Goal: Find specific page/section: Find specific page/section

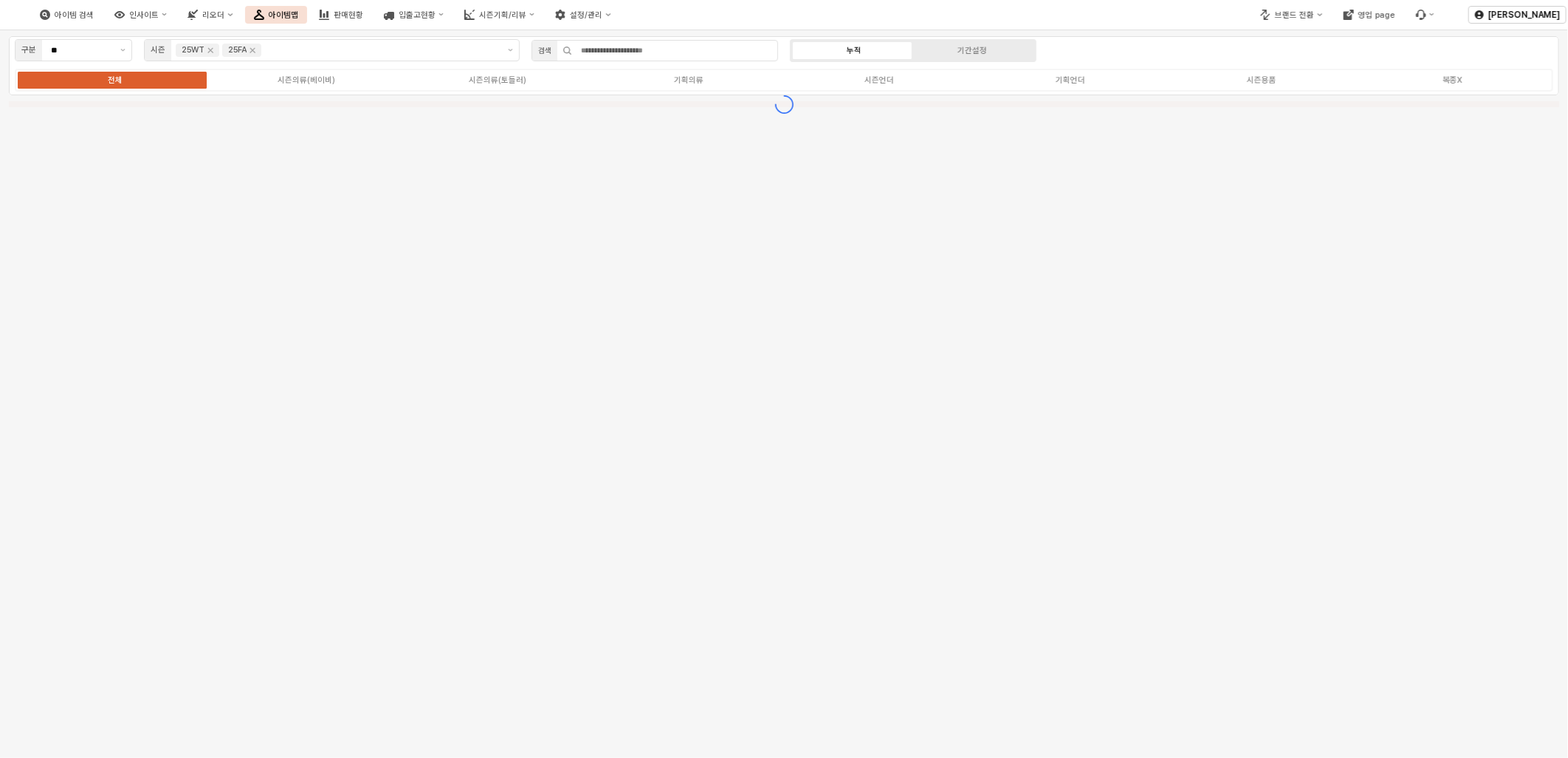
click at [801, 261] on div "구분 ** 시즌 25WT 25FA 검색 누적 기간설정 전체 시즌의류(베이비) 시즌의류(토들러) 기획의류 시즌언더 기획언더 시즌용품 복종X" at bounding box center [784, 394] width 1568 height 728
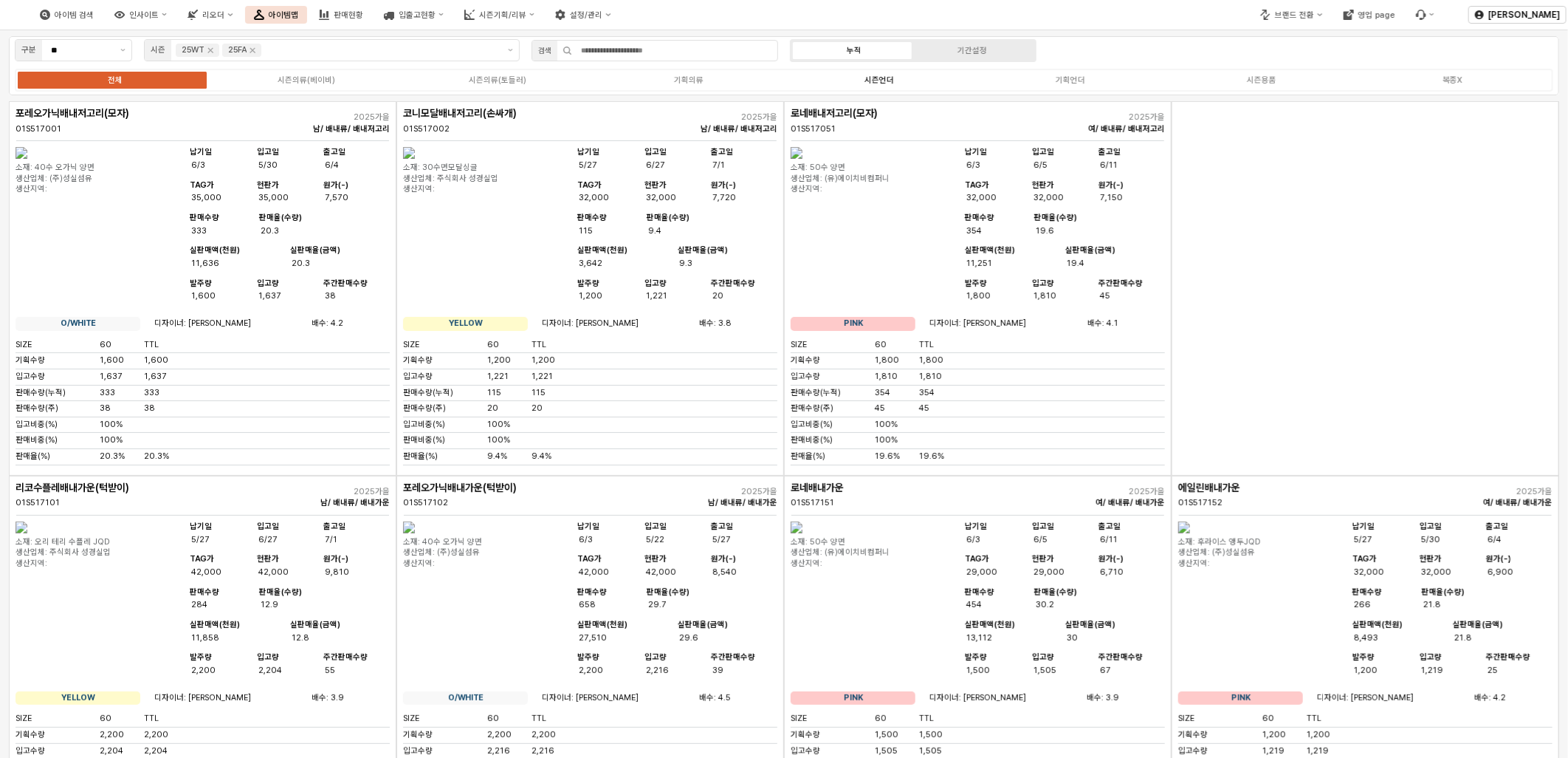
click at [883, 81] on div "시즌언더" at bounding box center [879, 80] width 30 height 10
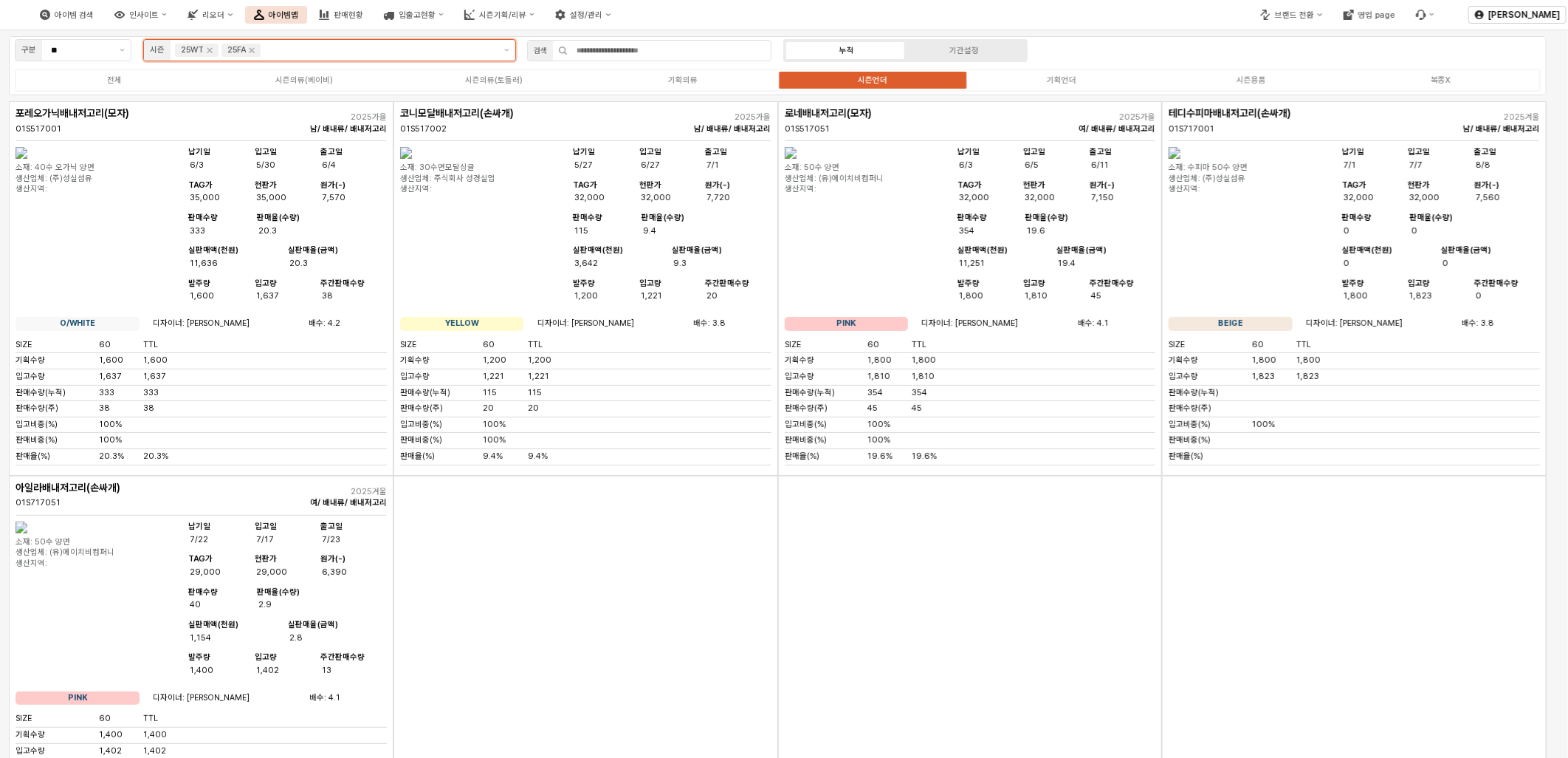
click at [282, 42] on div "App Frame" at bounding box center [379, 50] width 234 height 16
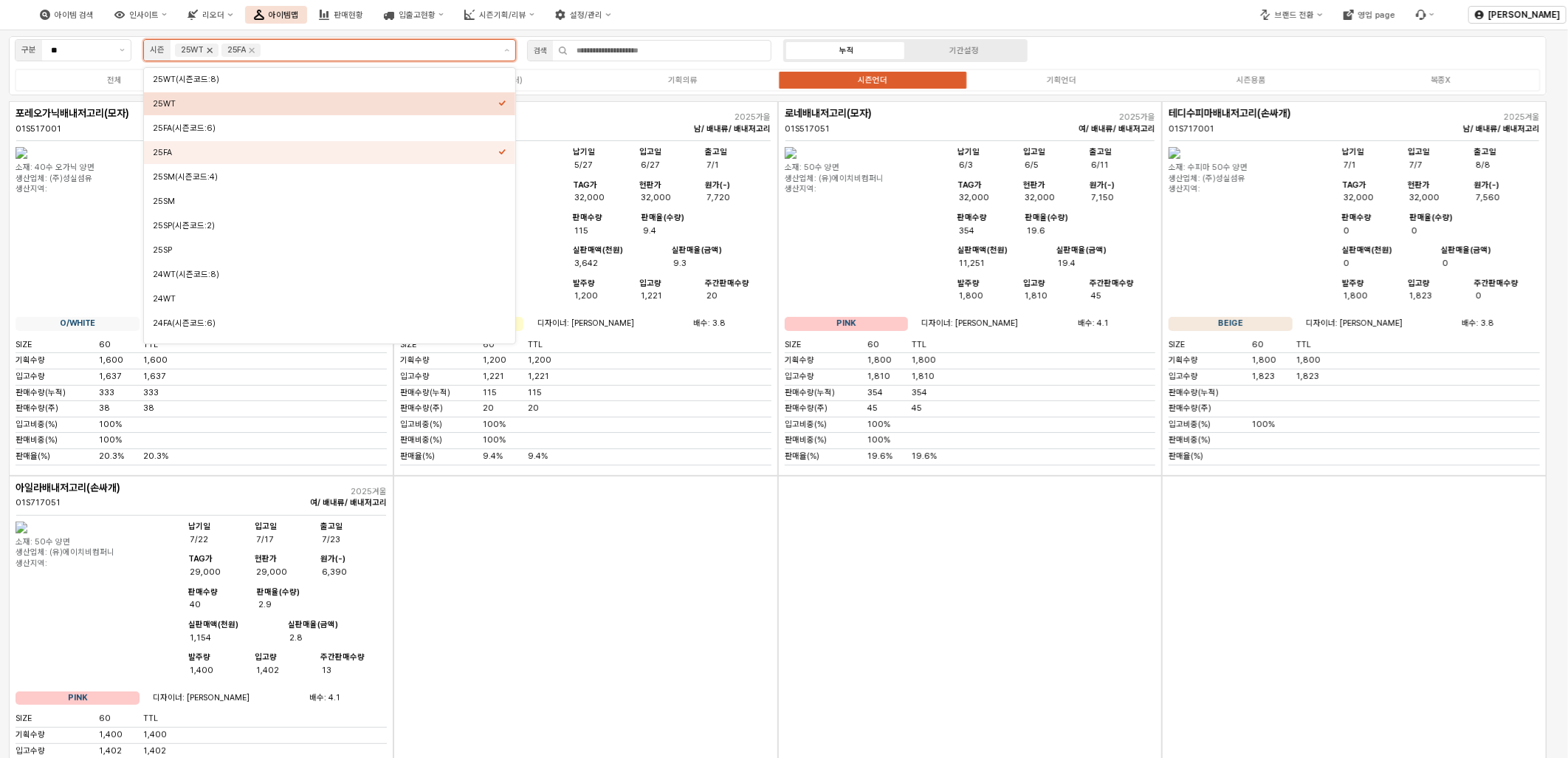
click at [209, 46] on icon "Remove 25WT" at bounding box center [209, 50] width 12 height 12
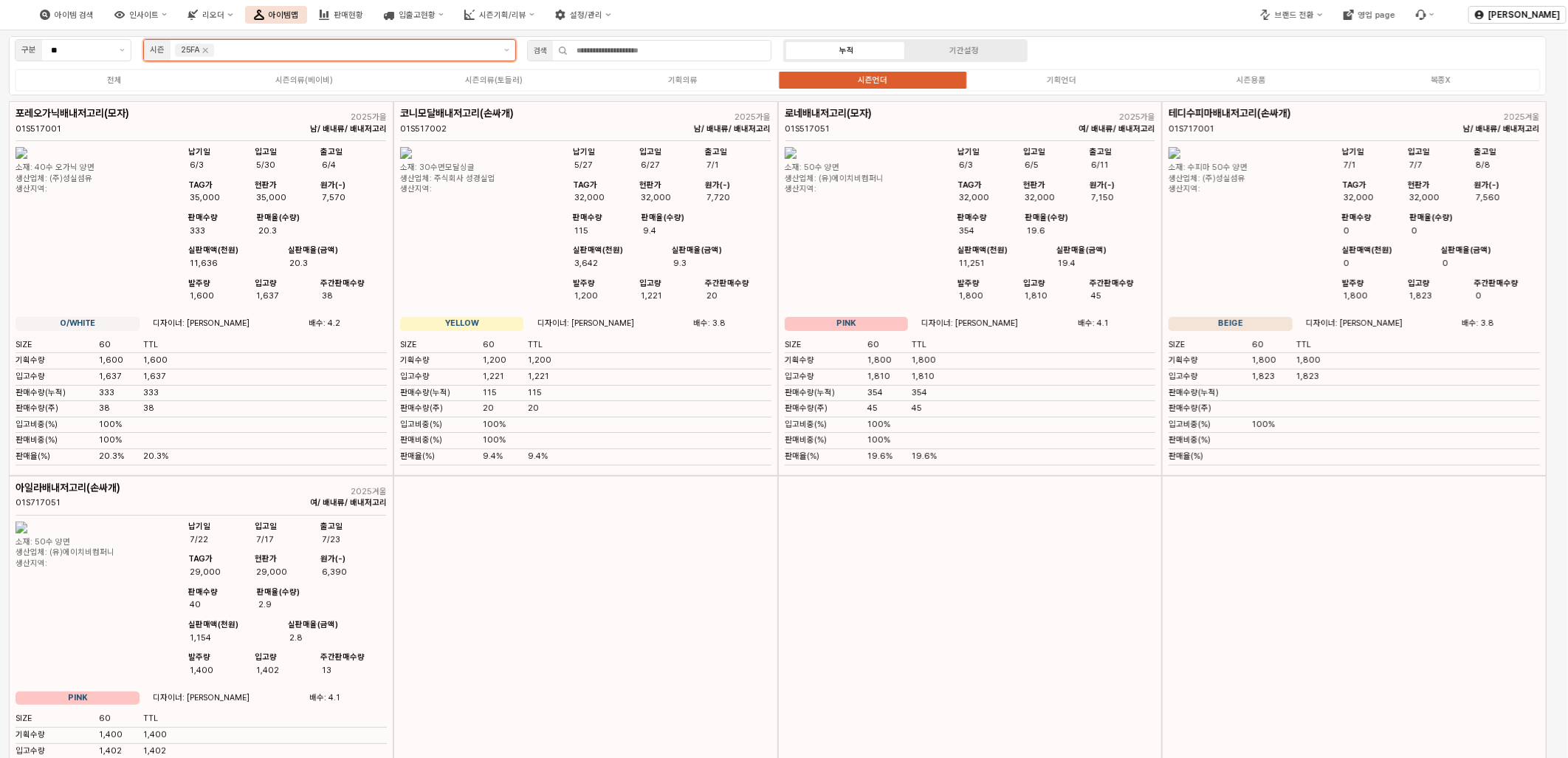
click at [246, 51] on input "App Frame" at bounding box center [355, 50] width 277 height 14
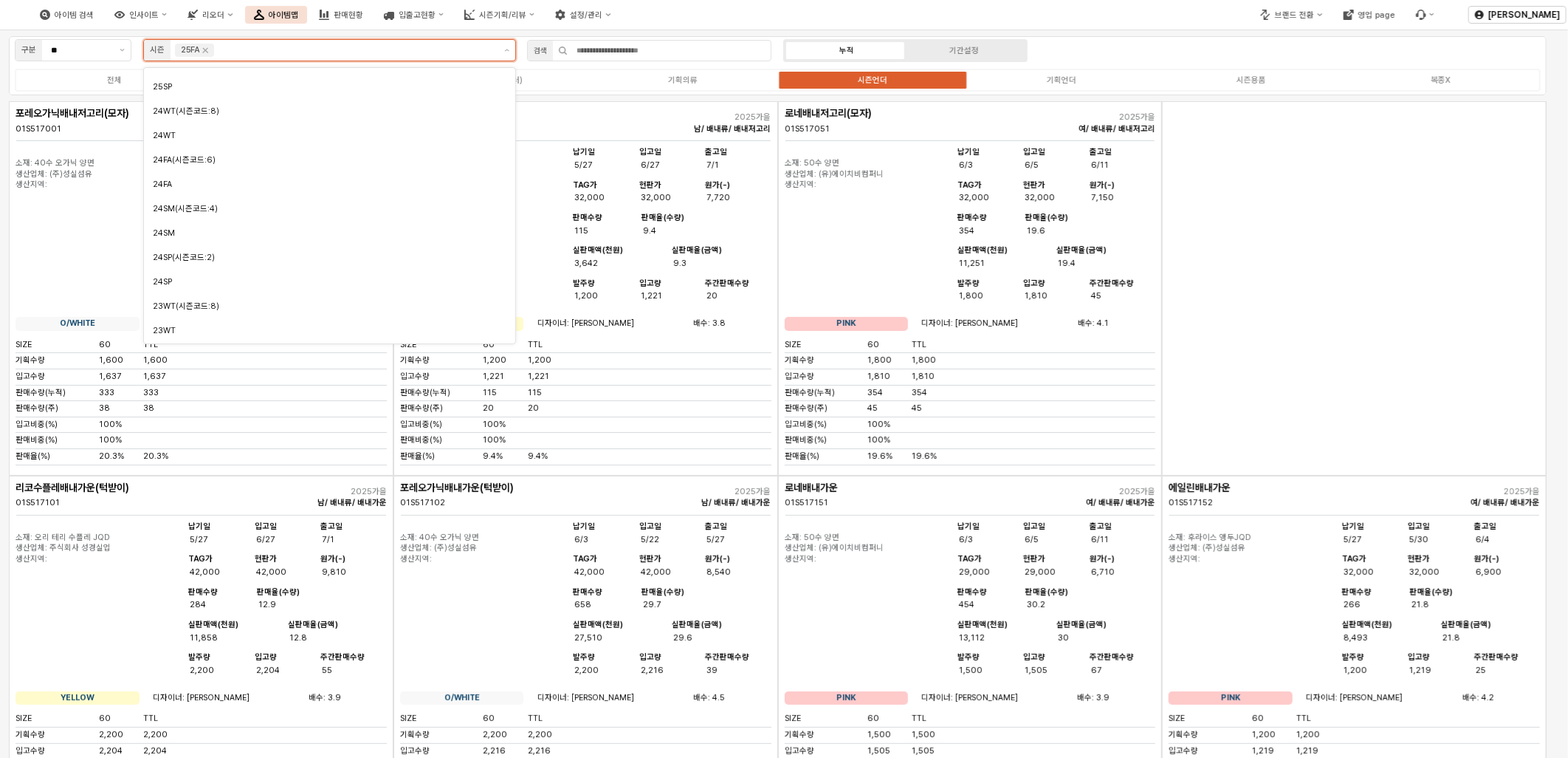
scroll to position [164, 0]
click at [199, 189] on div "24FA" at bounding box center [325, 184] width 345 height 11
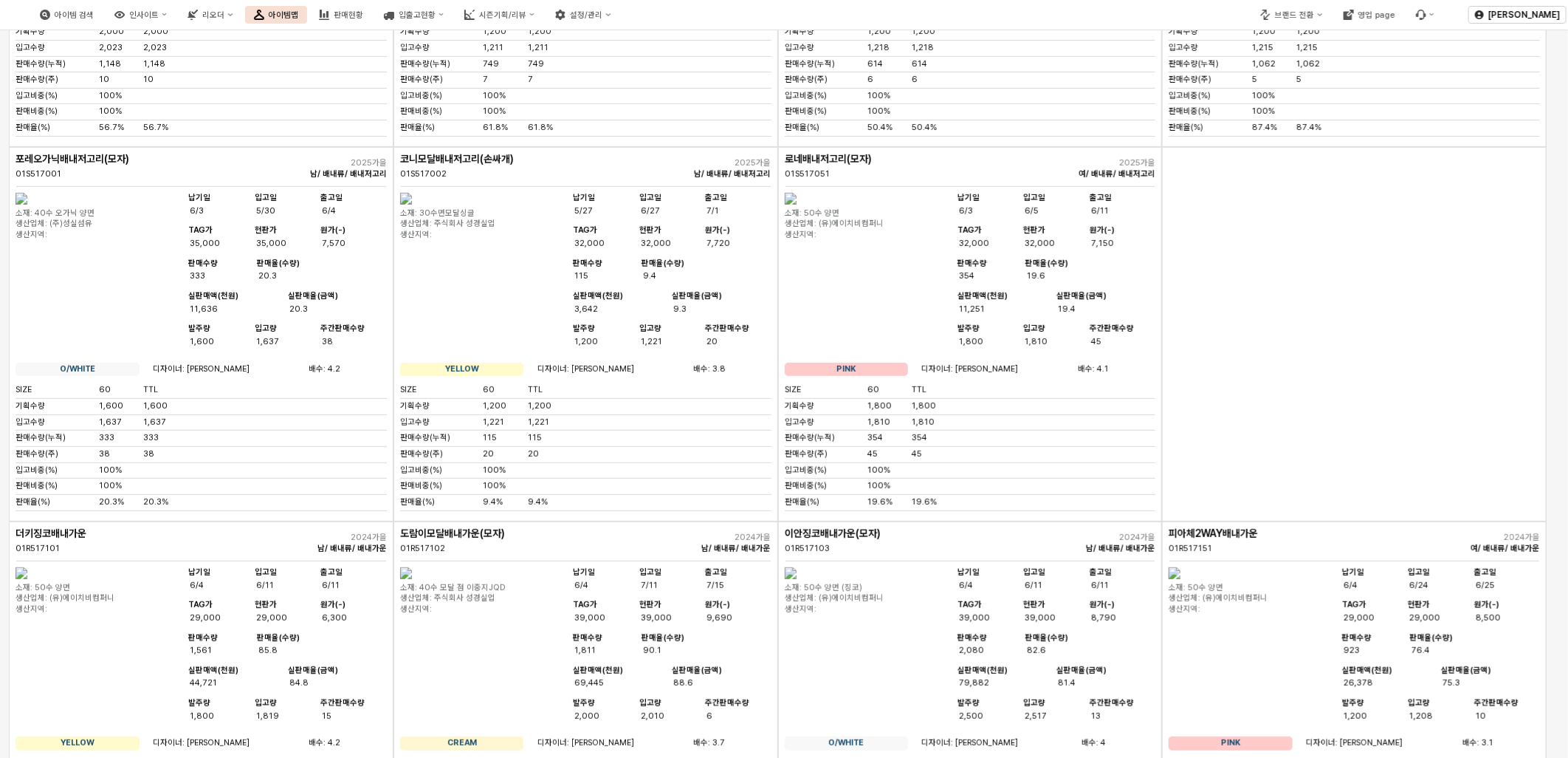
scroll to position [328, 0]
click at [797, 206] on img "App Frame" at bounding box center [790, 199] width 12 height 12
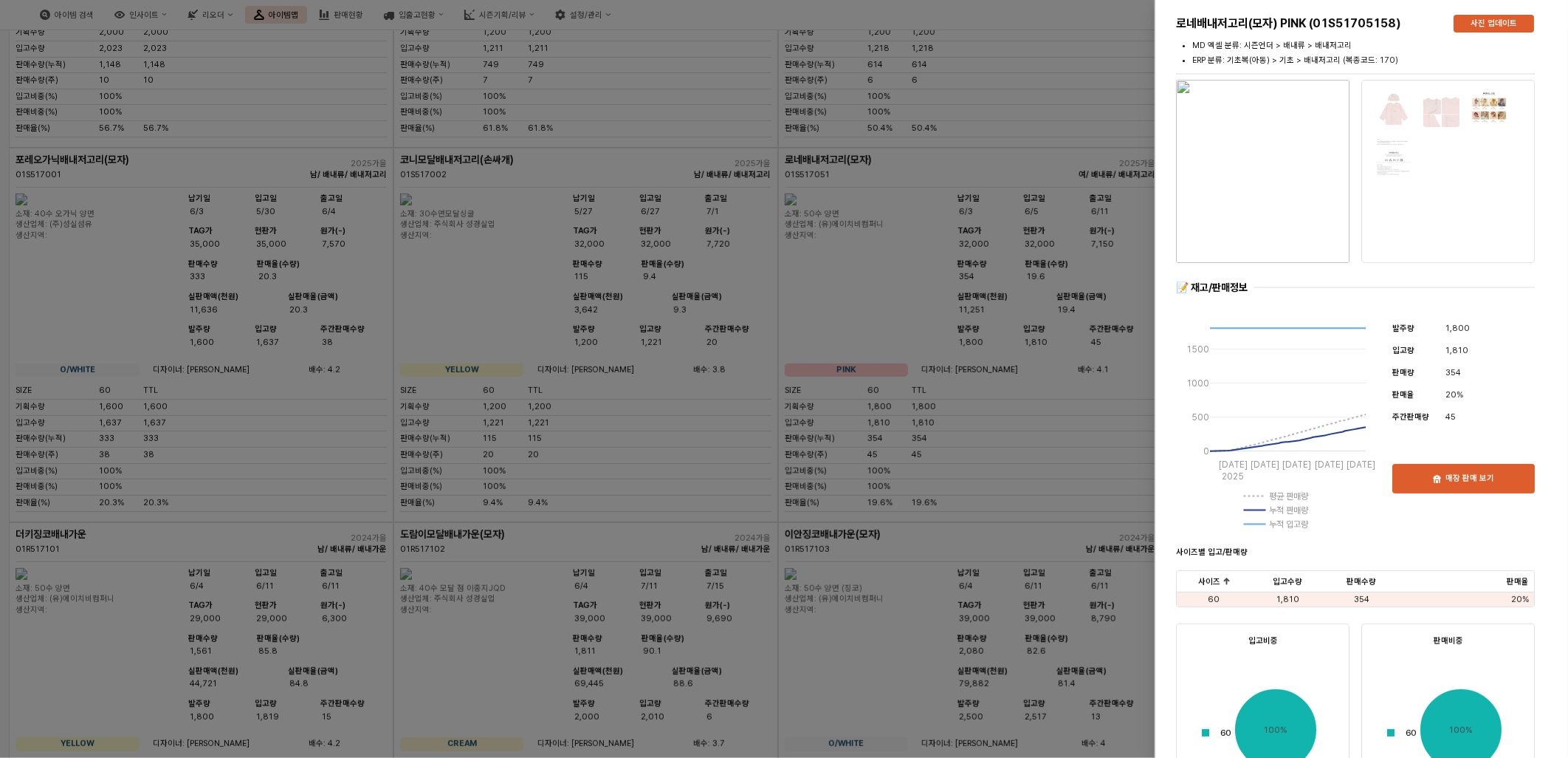
click at [1282, 202] on img "button" at bounding box center [1262, 171] width 173 height 183
click at [852, 161] on div at bounding box center [784, 379] width 1568 height 758
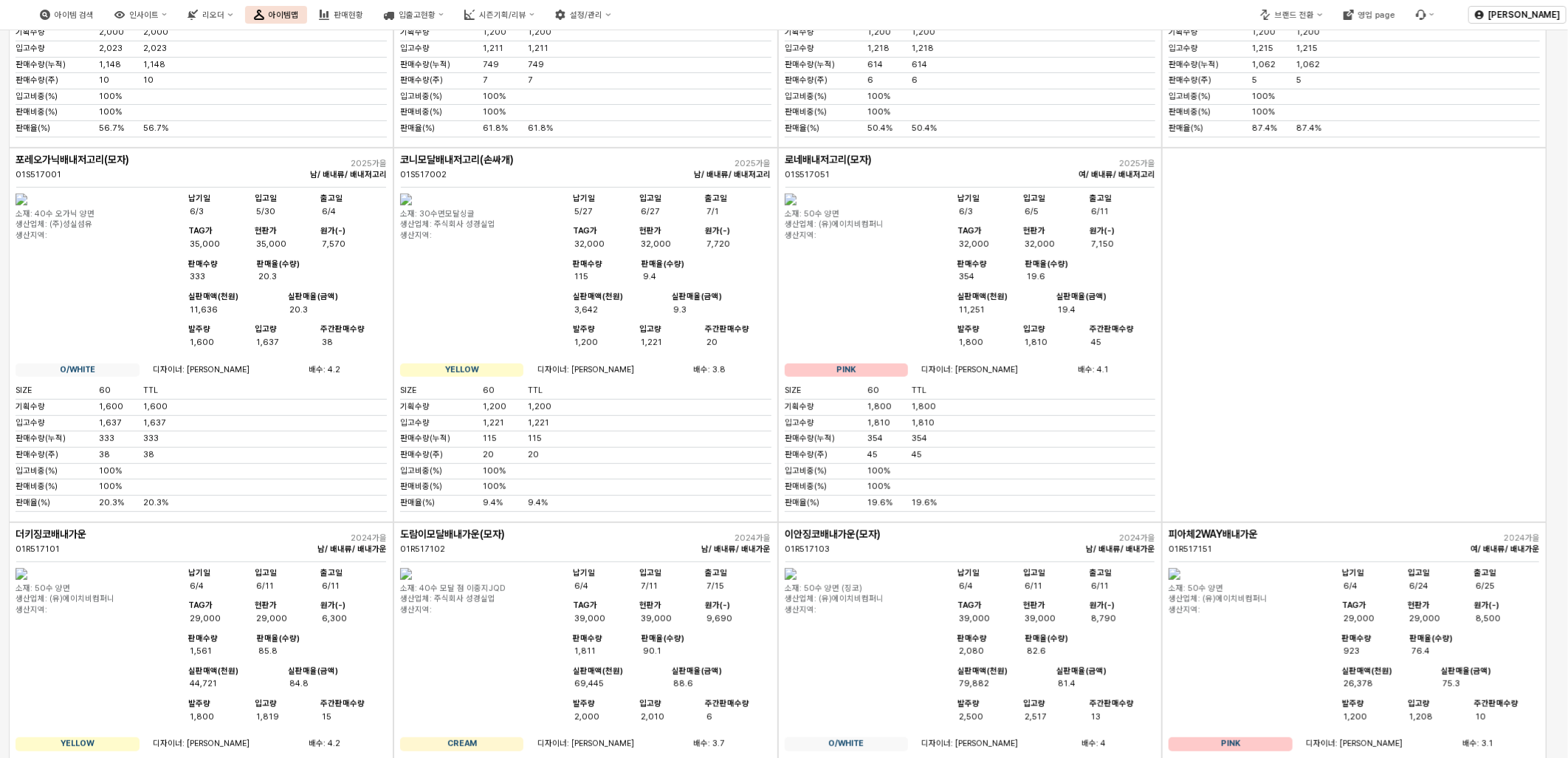
scroll to position [0, 0]
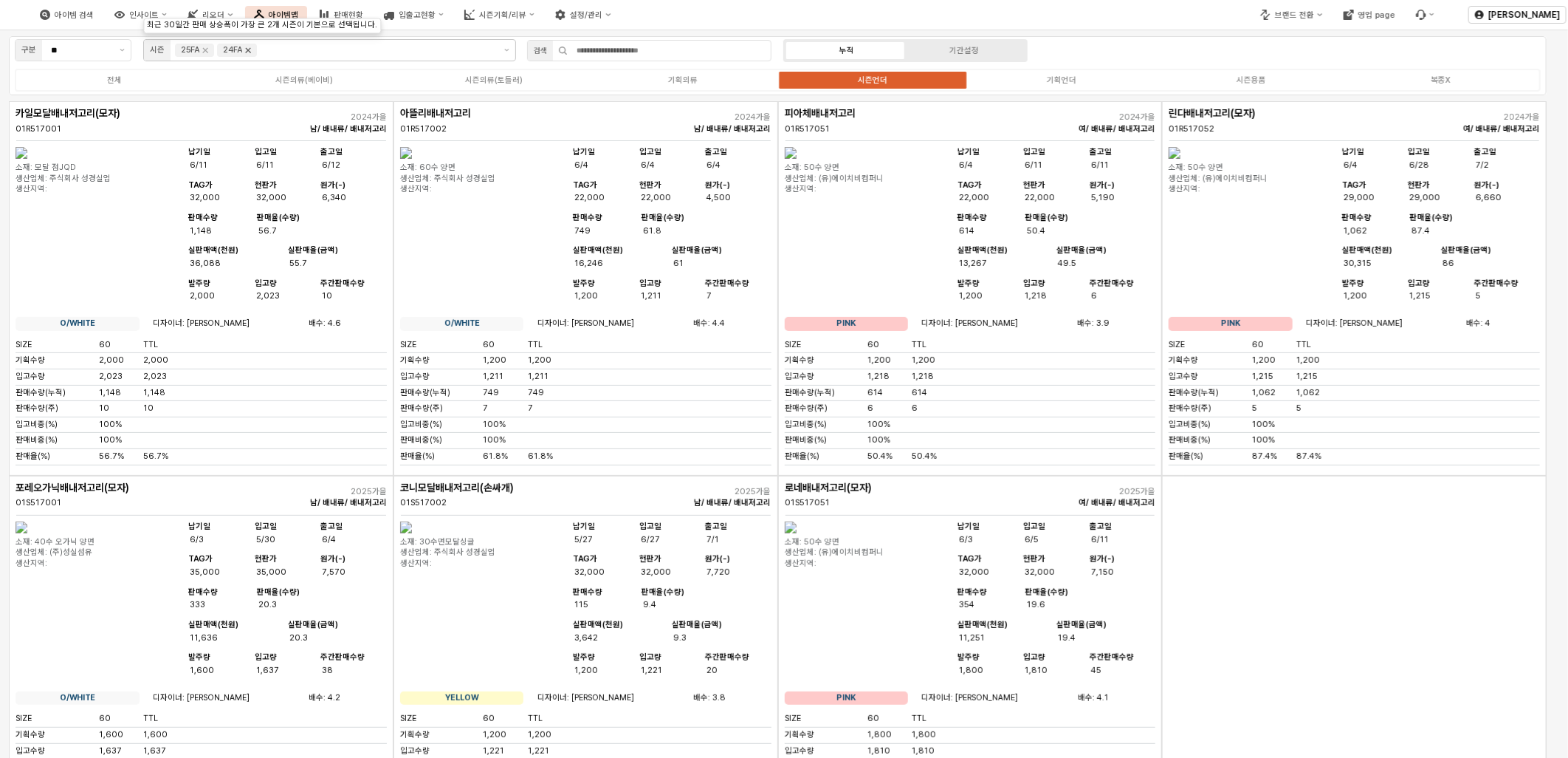
click at [247, 51] on icon "Remove 24FA" at bounding box center [248, 50] width 12 height 12
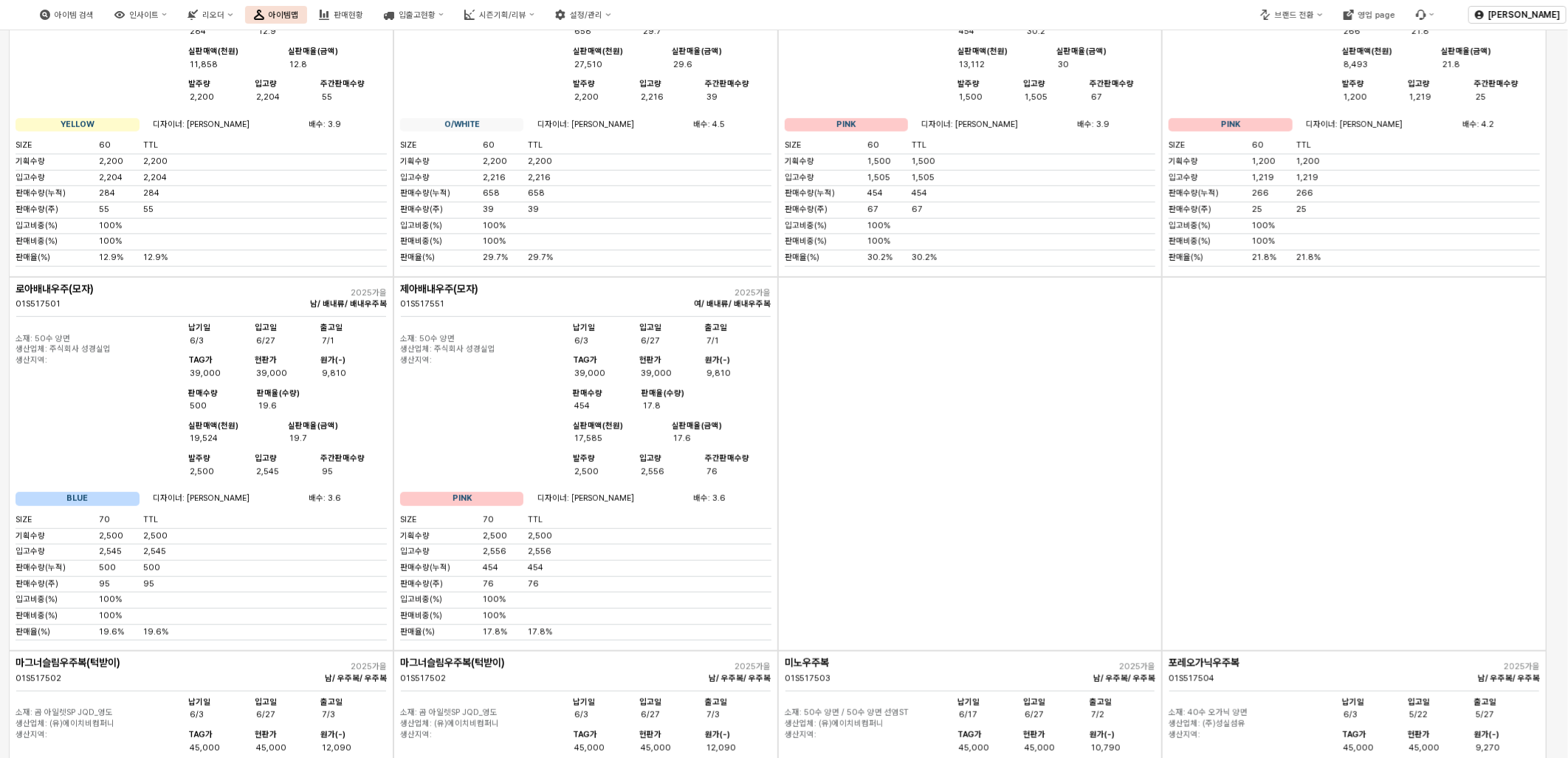
scroll to position [574, 0]
drag, startPoint x: 0, startPoint y: 561, endPoint x: -16, endPoint y: 426, distance: 135.9
click at [0, 426] on html "Skip to main content 아이템 검색 인사이트 리오더 아이템맵 판매현황 입출고현황 시즌기획/리뷰 설정/관리 브랜드 전환 영업 pa…" at bounding box center [784, 379] width 1568 height 758
drag, startPoint x: 452, startPoint y: 353, endPoint x: 484, endPoint y: 351, distance: 32.1
click at [484, 309] on div "제아배내우주(모자) 01S517551" at bounding box center [512, 295] width 223 height 26
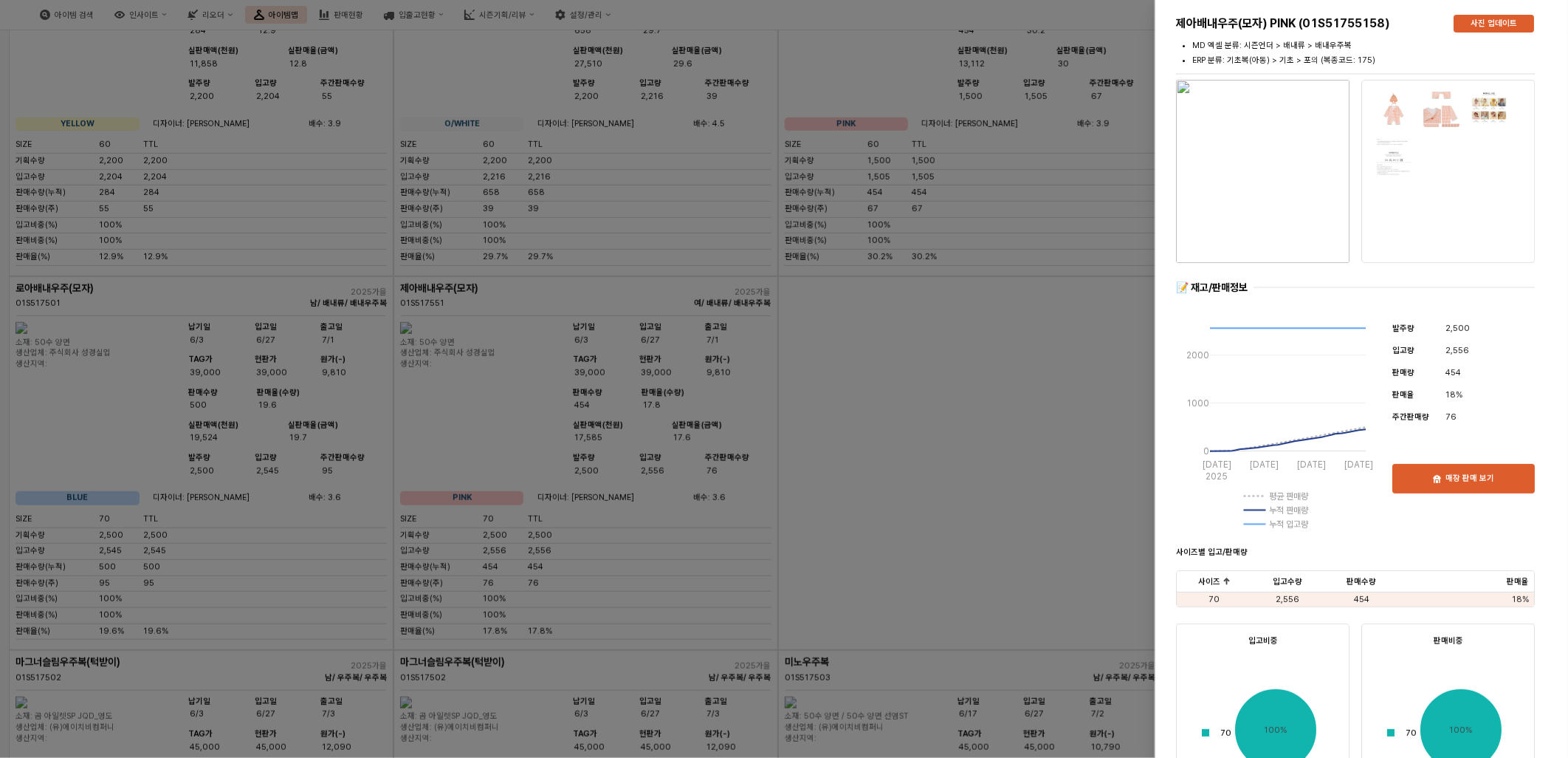
click at [704, 505] on div at bounding box center [784, 379] width 1568 height 758
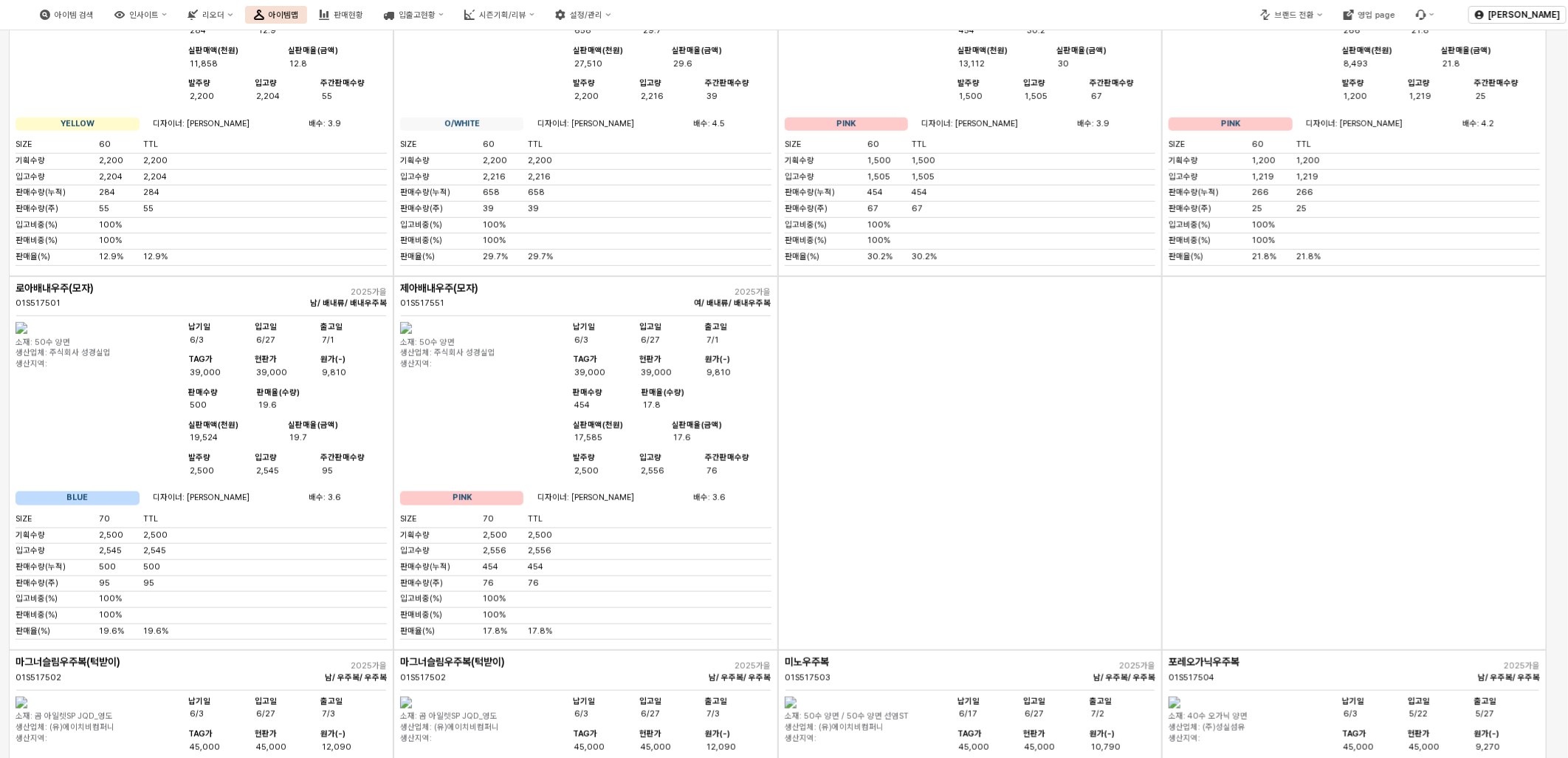
drag, startPoint x: 416, startPoint y: 353, endPoint x: 474, endPoint y: 355, distance: 58.0
click at [474, 294] on b "제아배내우주(모자)" at bounding box center [439, 287] width 78 height 12
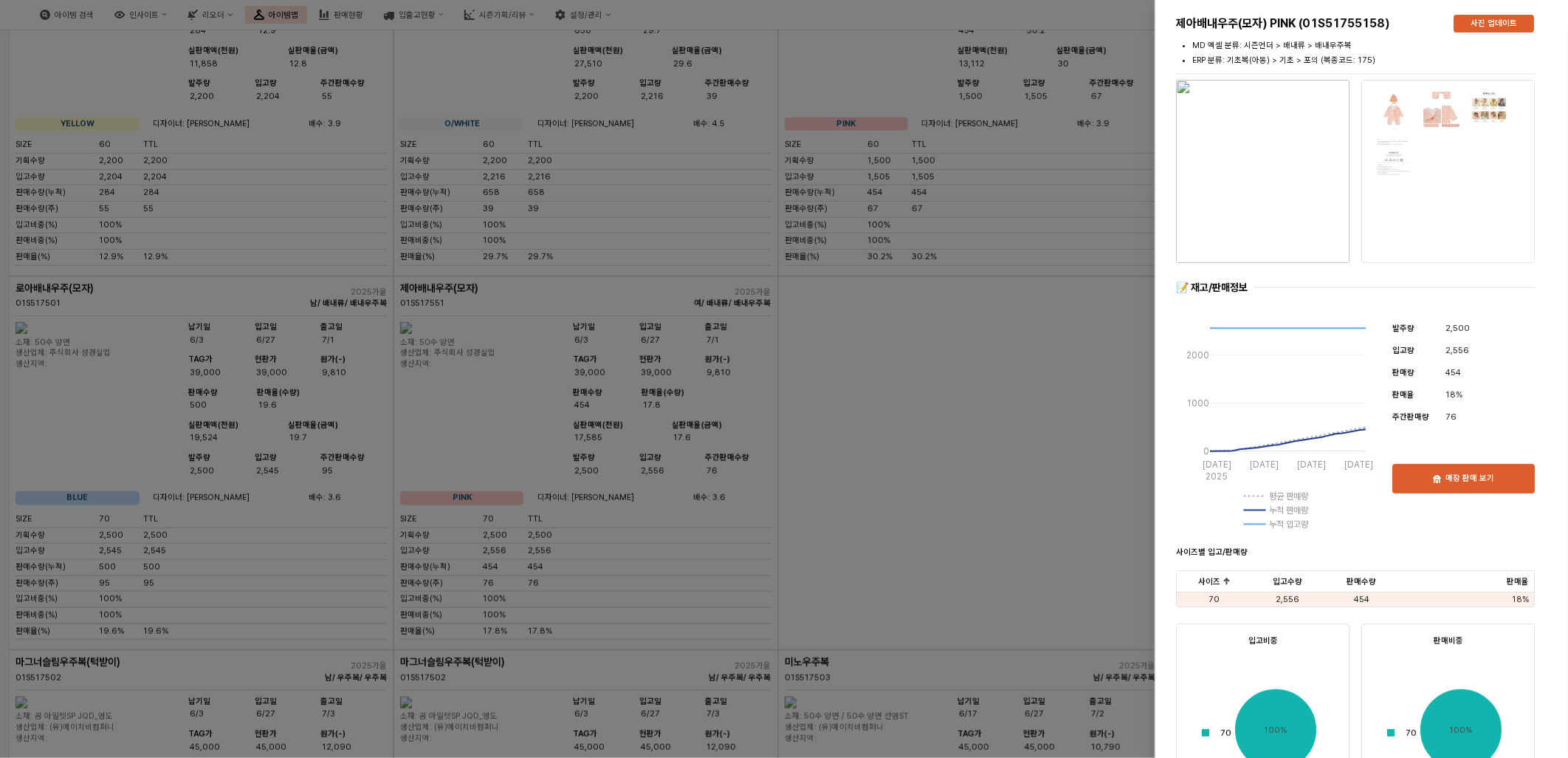
drag, startPoint x: 474, startPoint y: 355, endPoint x: 871, endPoint y: 466, distance: 412.2
click at [871, 466] on div at bounding box center [784, 379] width 1568 height 758
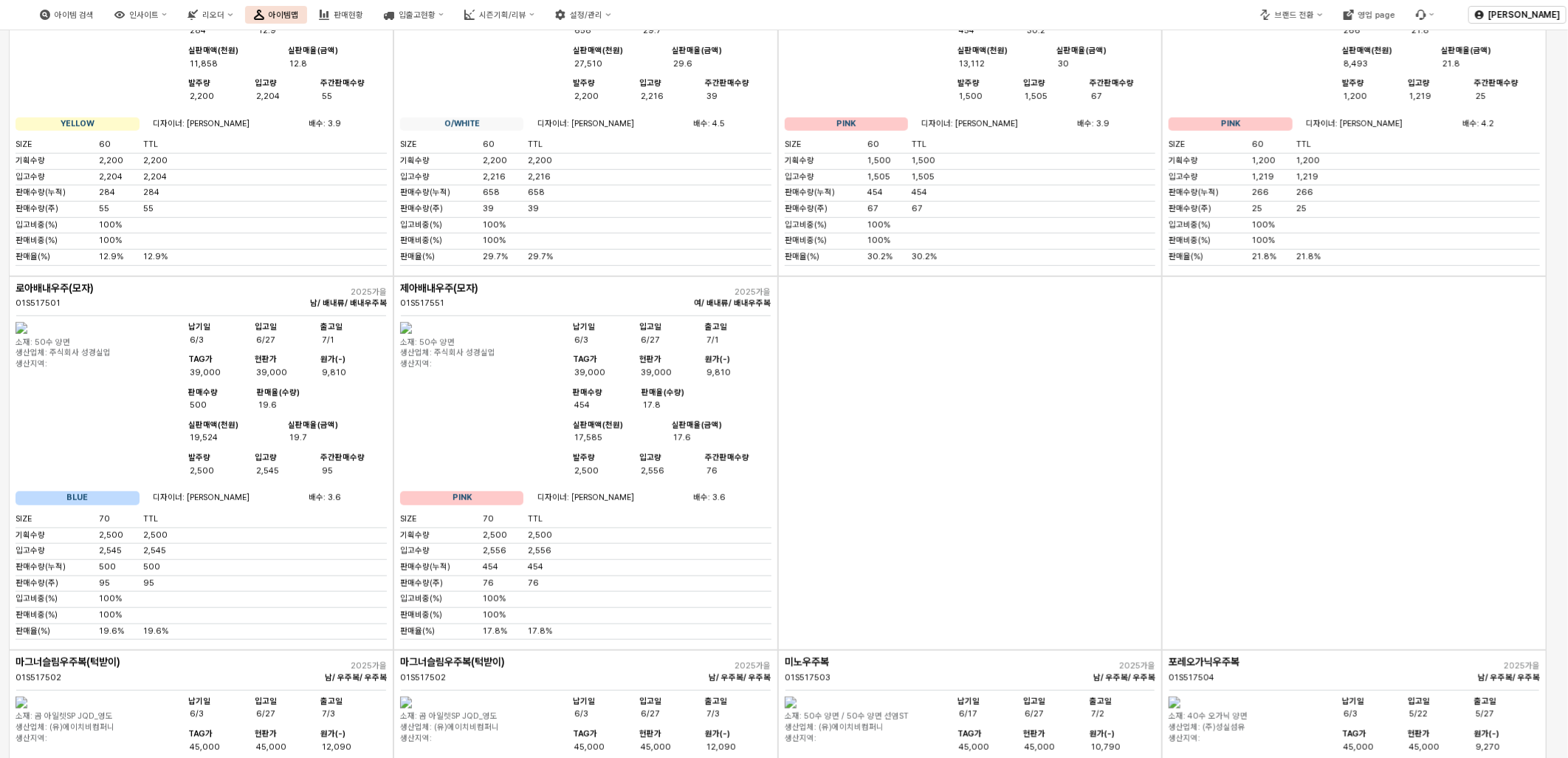
drag, startPoint x: 408, startPoint y: 351, endPoint x: 505, endPoint y: 357, distance: 97.2
click at [505, 357] on div "제아배내우주(모자) 01S517551 2025가을 여/ 배내류/ 배내우주복 소재: 50수 양면 생산업체: 주식회사 성경실업 생산지역: 납기일 …" at bounding box center [585, 463] width 384 height 374
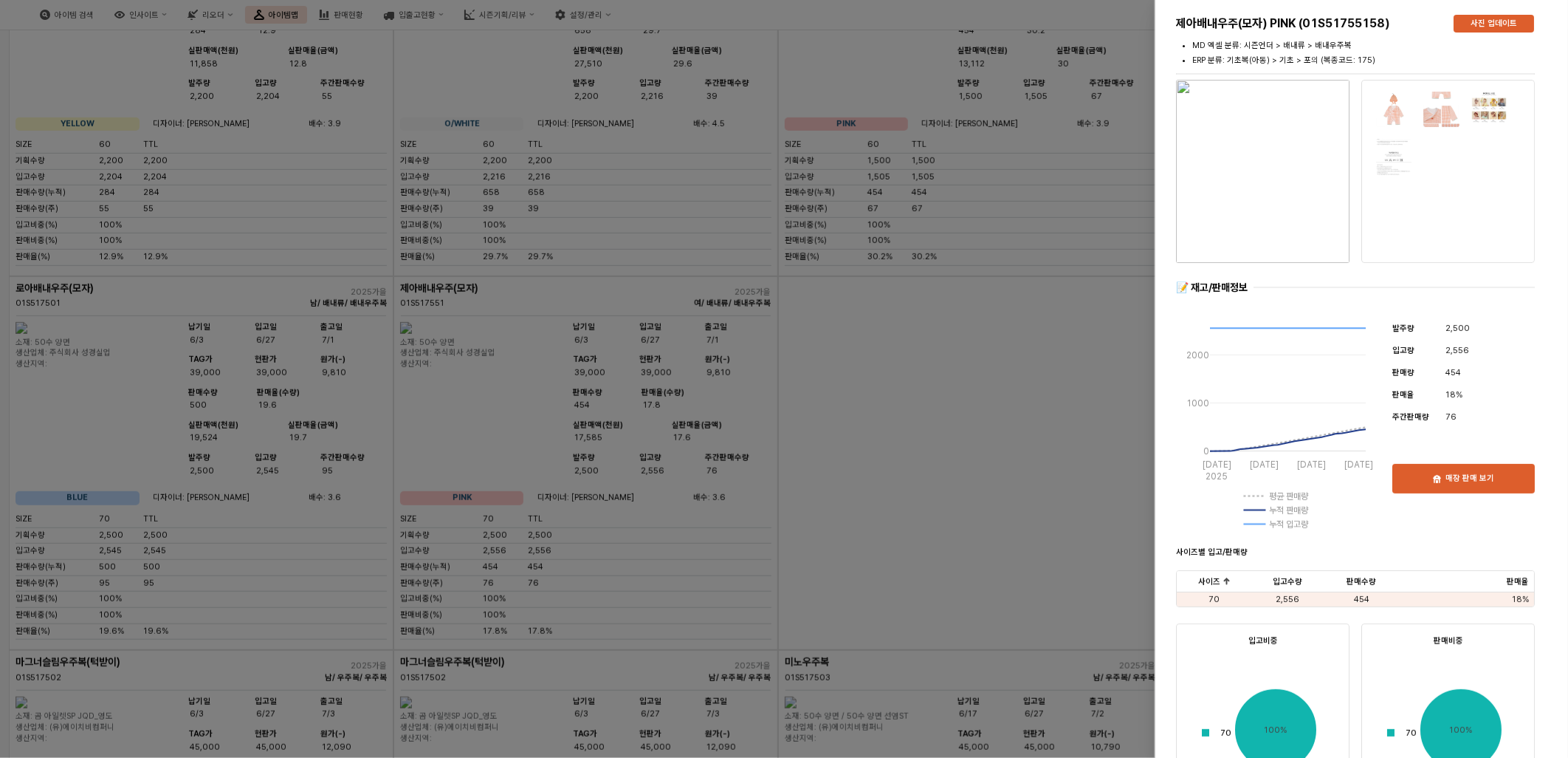
click at [758, 490] on div at bounding box center [784, 379] width 1568 height 758
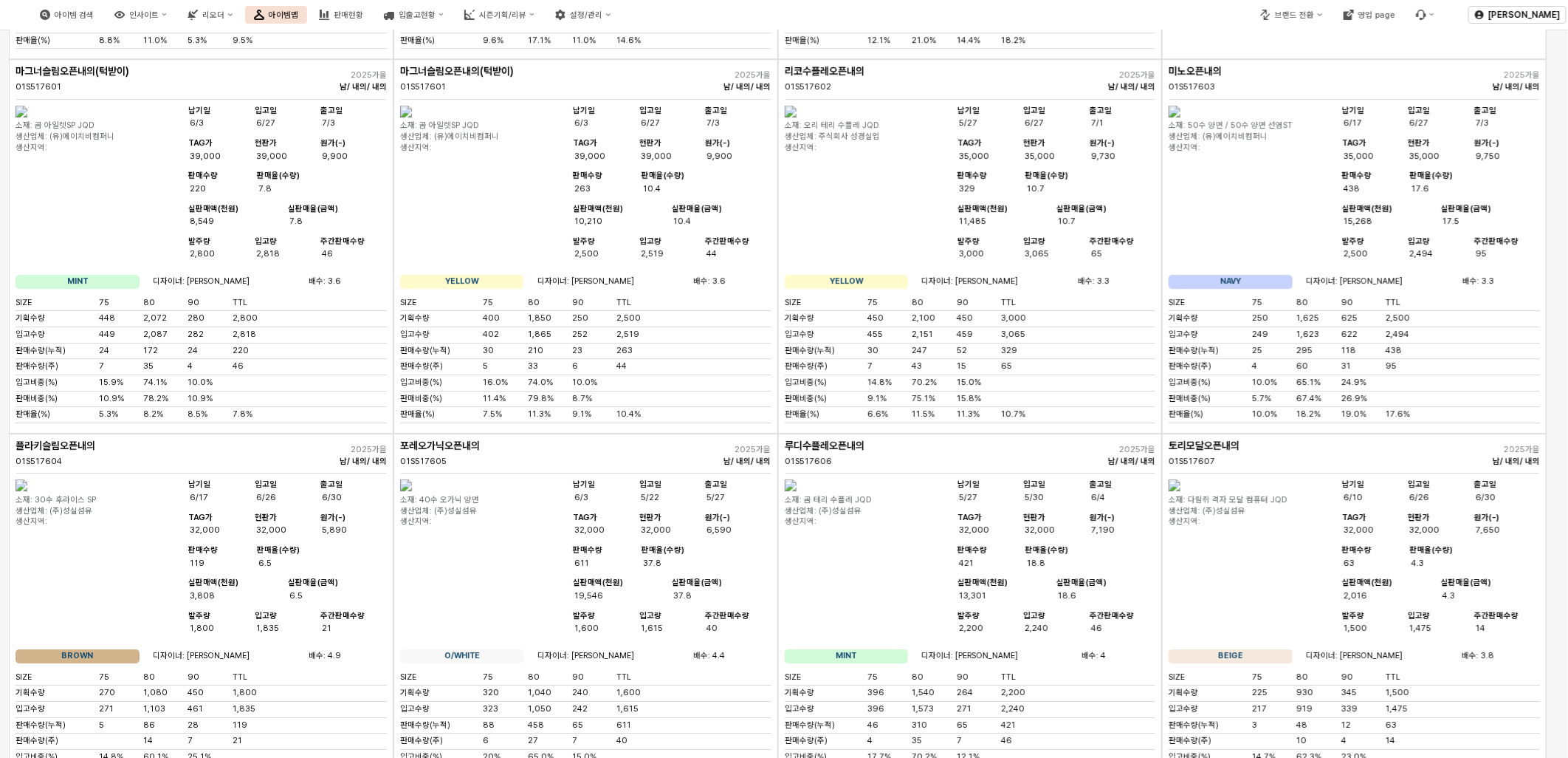
scroll to position [3283, 0]
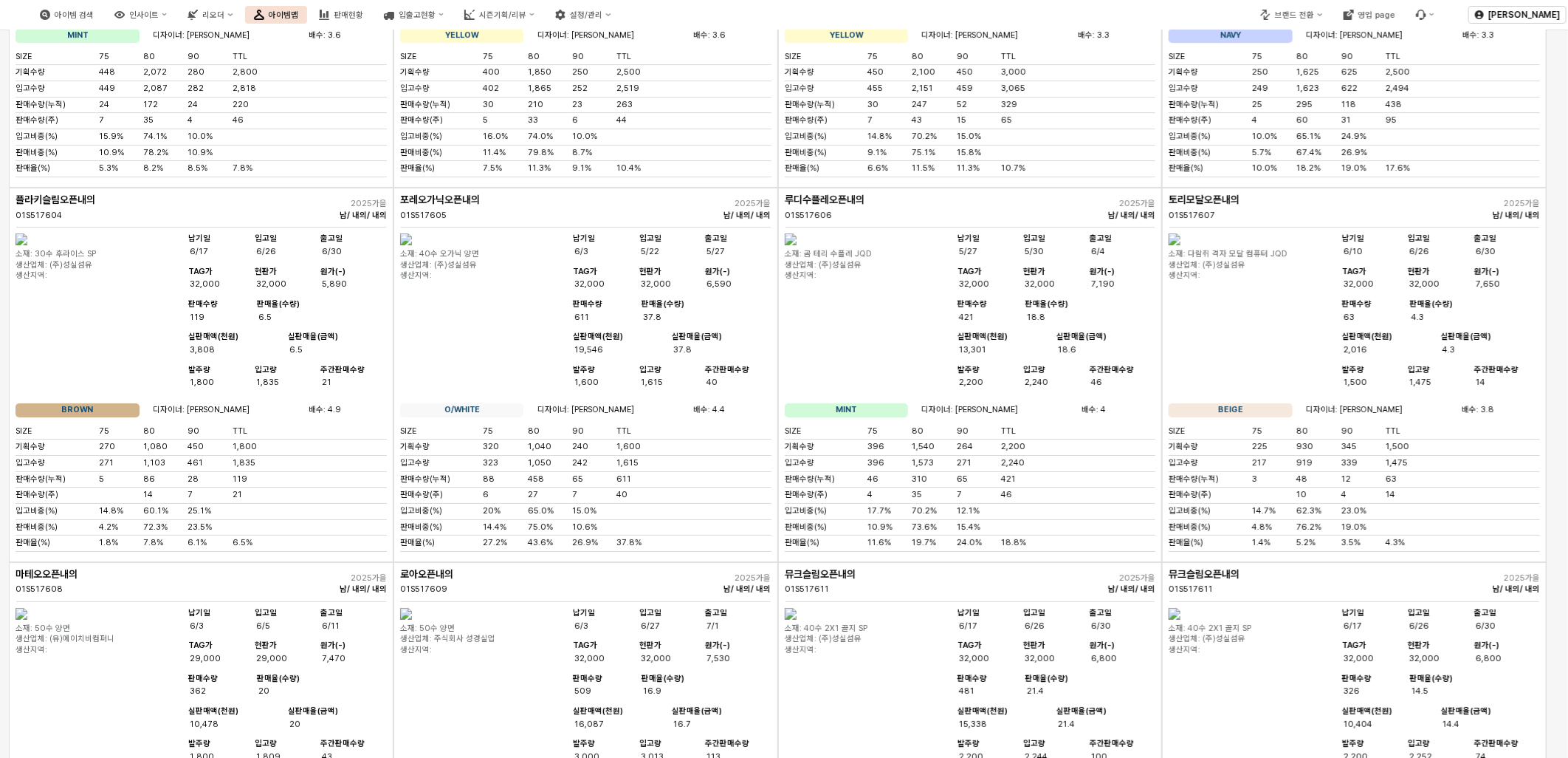
drag, startPoint x: 806, startPoint y: 95, endPoint x: 872, endPoint y: 112, distance: 68.2
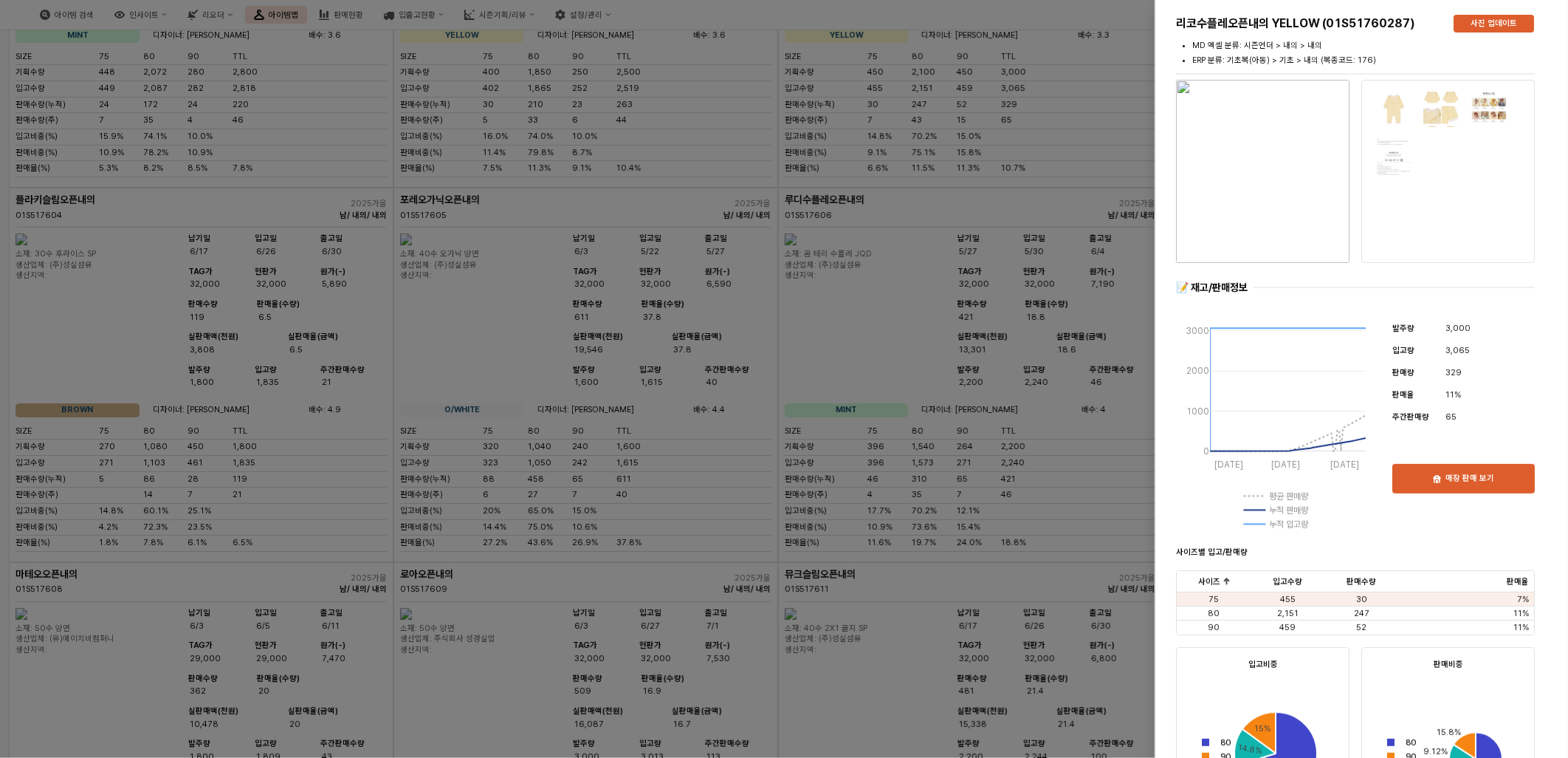
drag, startPoint x: 872, startPoint y: 112, endPoint x: 846, endPoint y: 308, distance: 197.7
click at [846, 308] on div at bounding box center [784, 379] width 1568 height 758
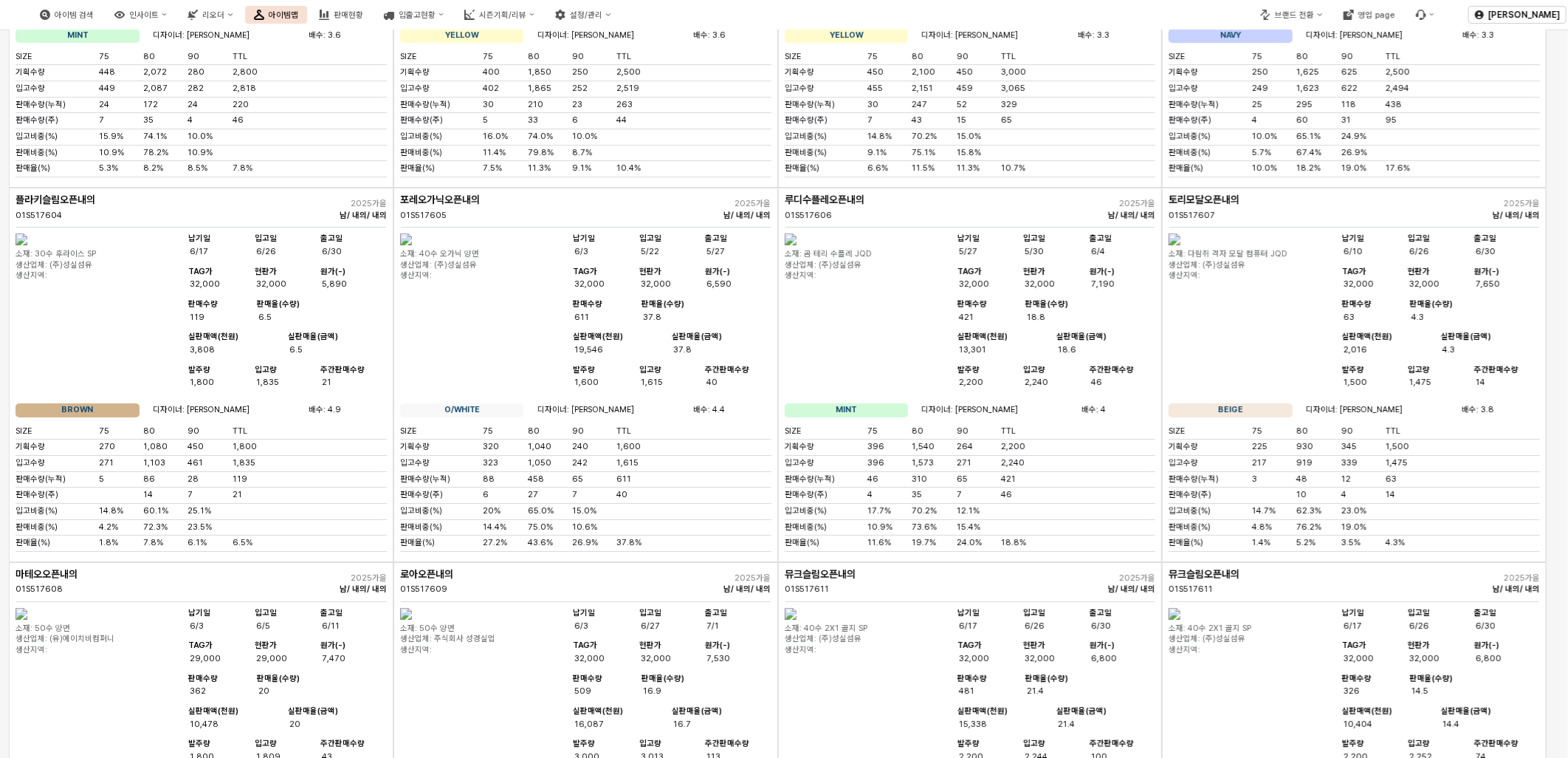
drag, startPoint x: 936, startPoint y: 277, endPoint x: 1020, endPoint y: 275, distance: 84.0
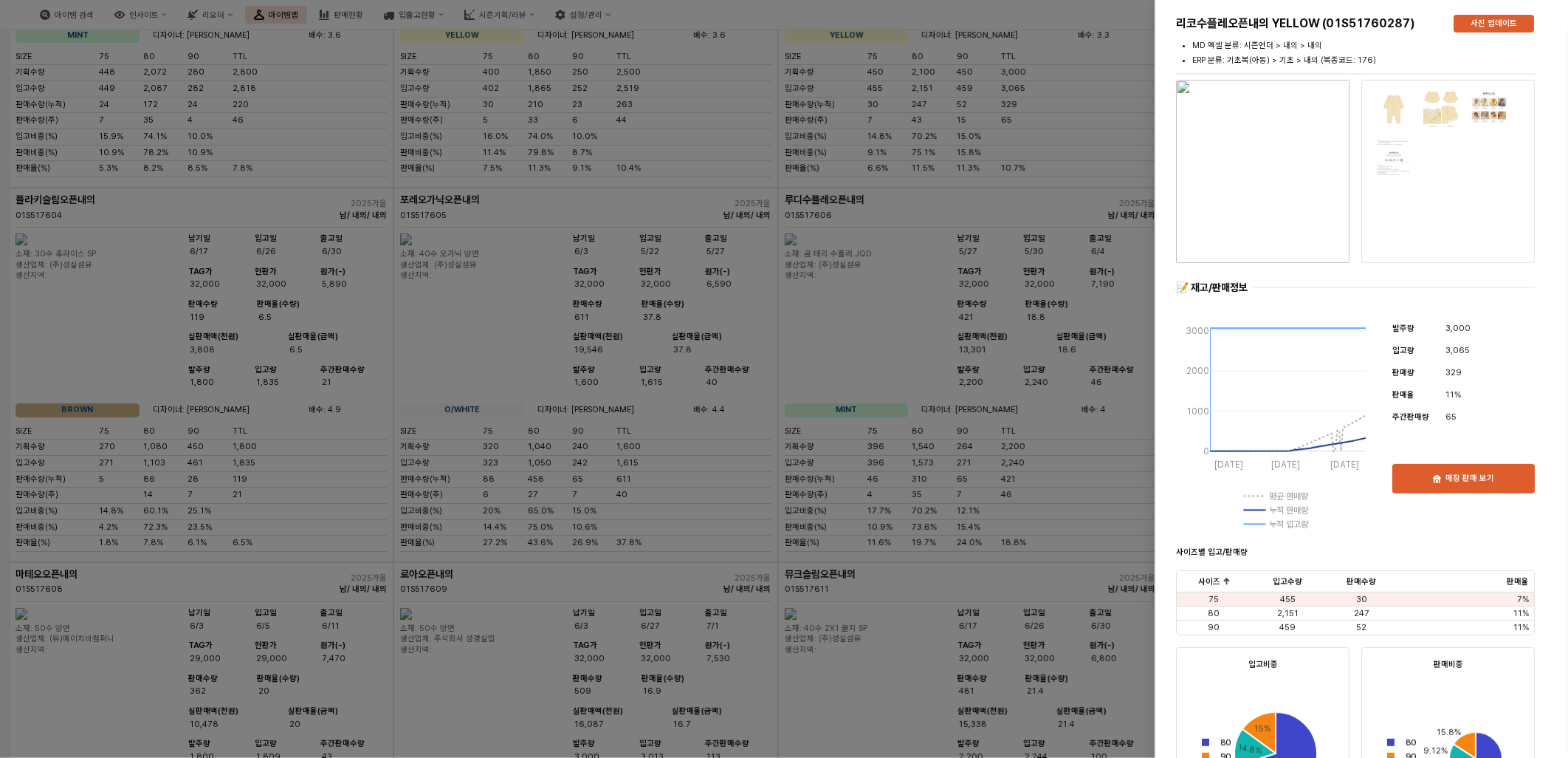
click at [970, 322] on div at bounding box center [784, 379] width 1568 height 758
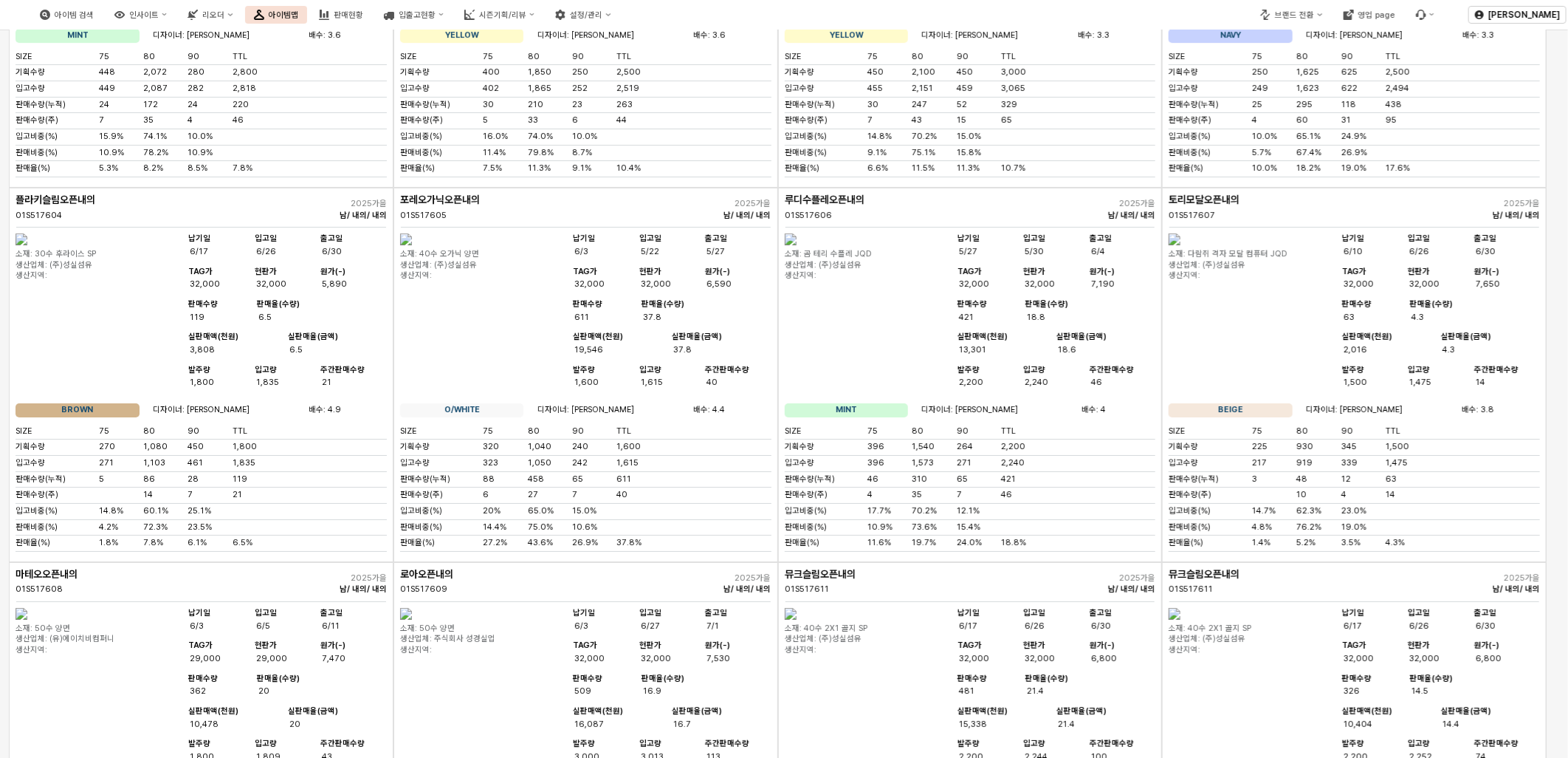
click at [618, 188] on div "마그너슬림오픈내의(턱받이) 01S517601 2025가을 남/ 내의/ 내의 소재: 곰 아일렛SP JQD 생산업체: (유)에이치비컴퍼니 생산지역…" at bounding box center [585, 0] width 384 height 374
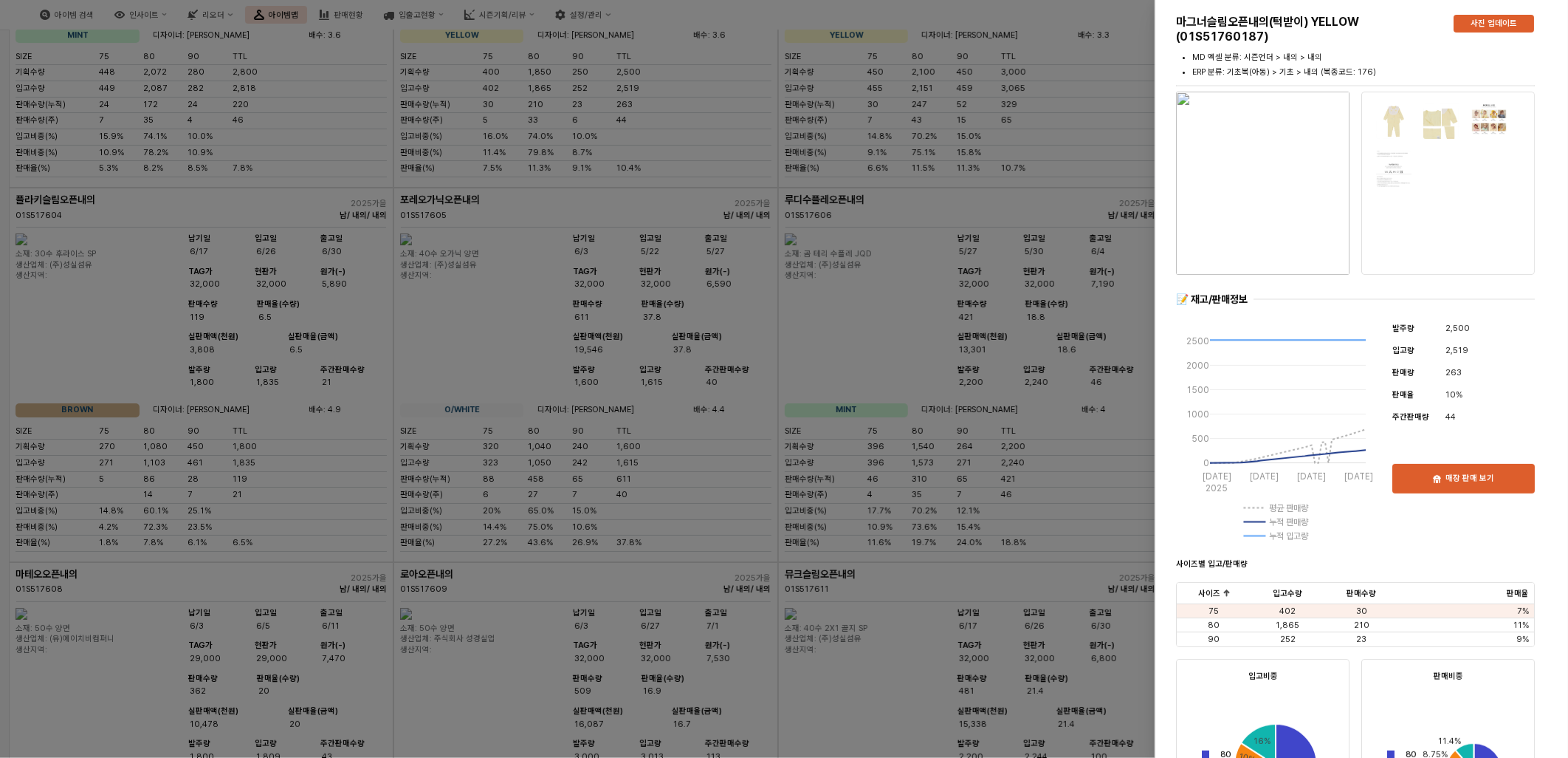
click at [618, 482] on div at bounding box center [784, 379] width 1568 height 758
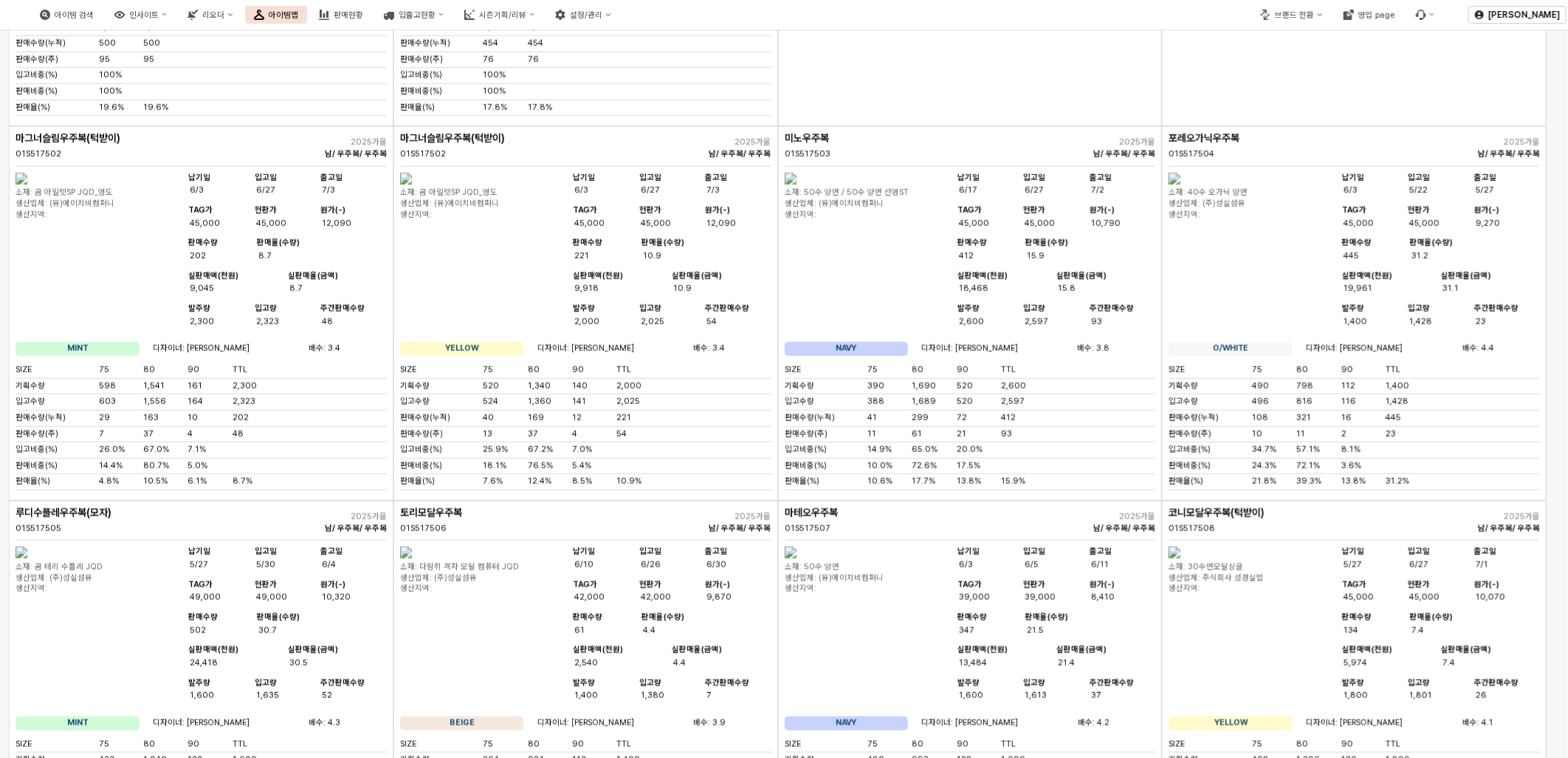
scroll to position [984, 0]
